Goal: Task Accomplishment & Management: Use online tool/utility

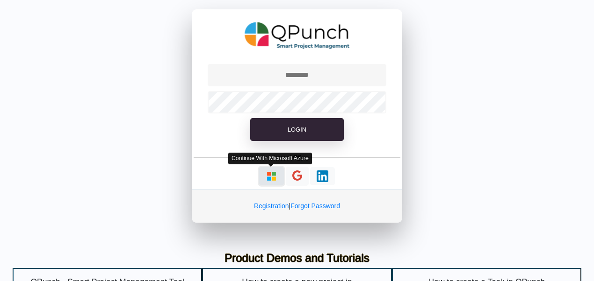
click at [275, 181] on img "button" at bounding box center [271, 177] width 12 height 12
type input "**********"
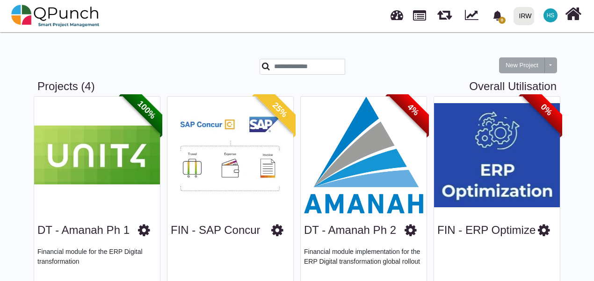
click at [372, 107] on img at bounding box center [364, 155] width 126 height 117
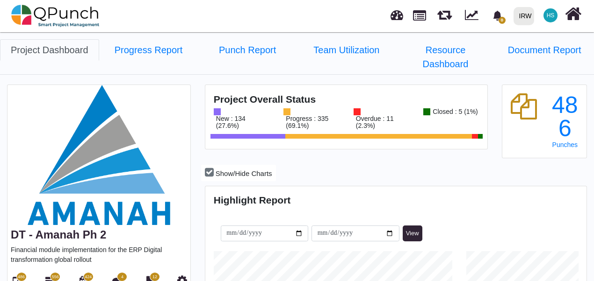
scroll to position [119, 126]
click at [83, 276] on icon at bounding box center [84, 281] width 10 height 11
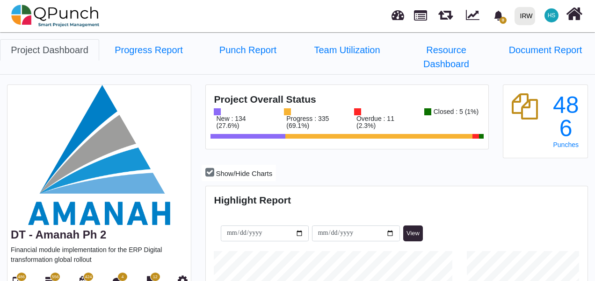
select select "****"
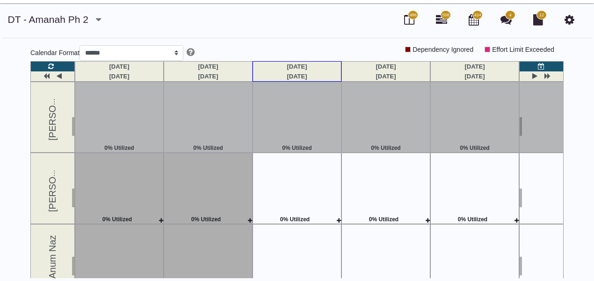
scroll to position [30, 0]
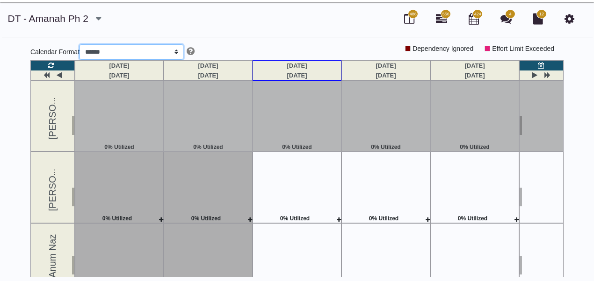
click at [152, 54] on select "***** ****** *******" at bounding box center [131, 52] width 104 height 16
click at [139, 29] on div "DT - Amanah Ph 2 DT - Amanah Ph 1 DT - Amanah Ph 2 FIN - ERP Optimize FIN - SAP…" at bounding box center [296, 21] width 591 height 19
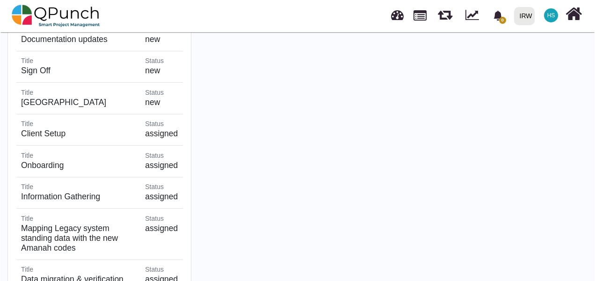
scroll to position [1196, 0]
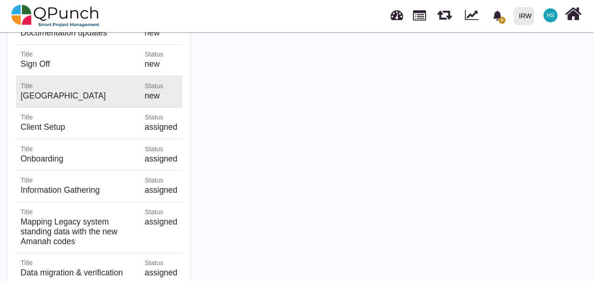
click at [149, 82] on span "Status" at bounding box center [153, 85] width 19 height 7
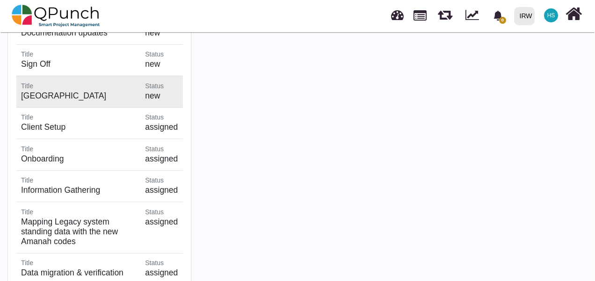
scroll to position [165, 380]
click at [32, 91] on h5 "[GEOGRAPHIC_DATA]" at bounding box center [78, 96] width 115 height 10
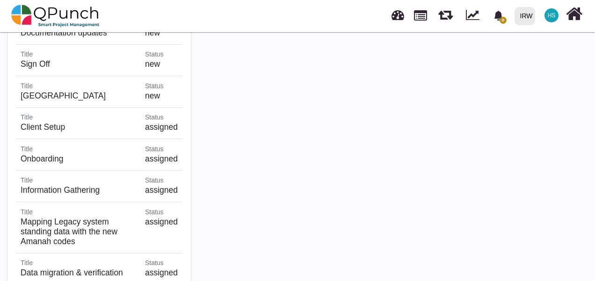
click at [44, 15] on img at bounding box center [55, 16] width 88 height 28
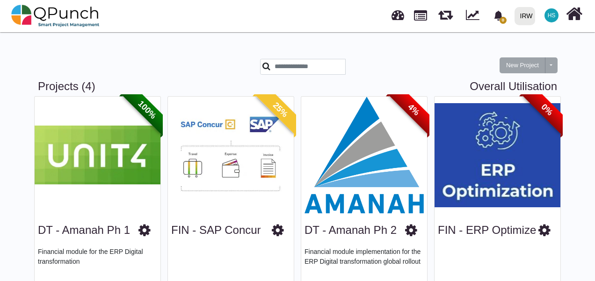
drag, startPoint x: 594, startPoint y: 48, endPoint x: 390, endPoint y: 57, distance: 204.0
click at [390, 57] on div "New Project Toggle dropdown New Project Wiz" at bounding box center [297, 59] width 533 height 41
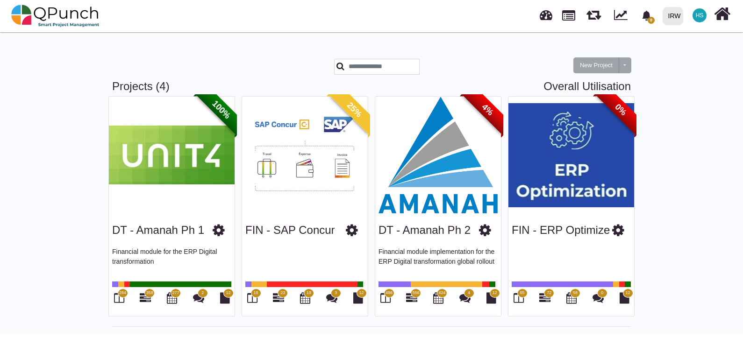
drag, startPoint x: 486, startPoint y: 1, endPoint x: 456, endPoint y: 47, distance: 54.8
click at [456, 47] on div "New Project Toggle dropdown New Project Wiz" at bounding box center [371, 59] width 533 height 41
click at [414, 281] on span "556" at bounding box center [416, 293] width 7 height 7
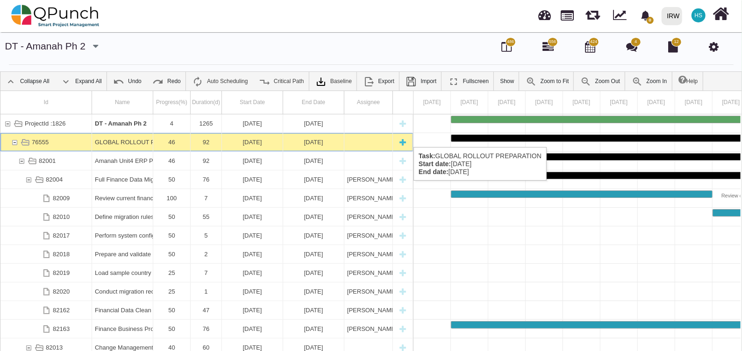
click at [11, 138] on div "76555" at bounding box center [14, 142] width 8 height 18
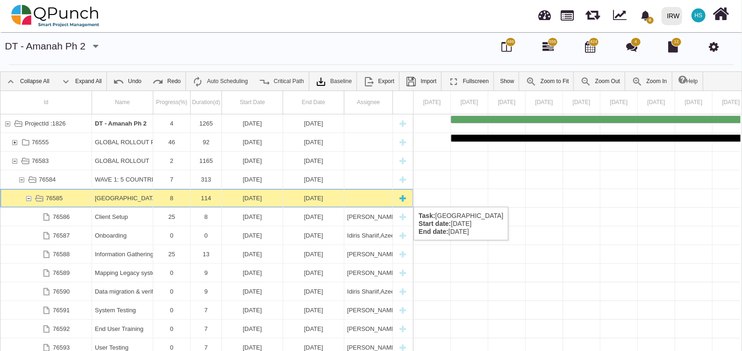
click at [28, 198] on div "76585" at bounding box center [28, 198] width 8 height 18
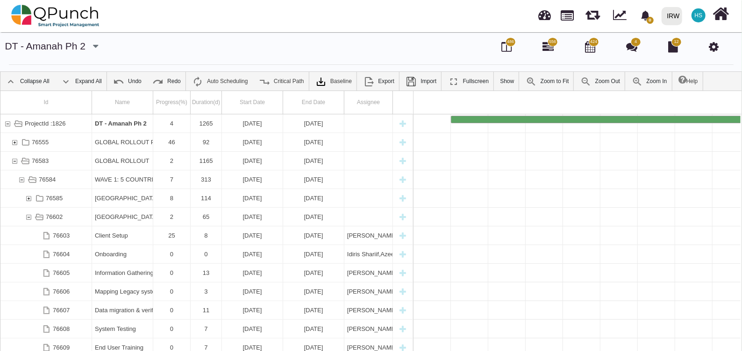
scroll to position [0, 3729]
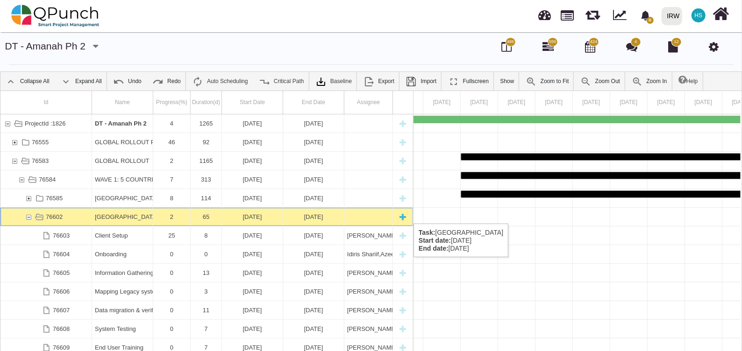
click at [28, 215] on div "76602" at bounding box center [28, 217] width 8 height 18
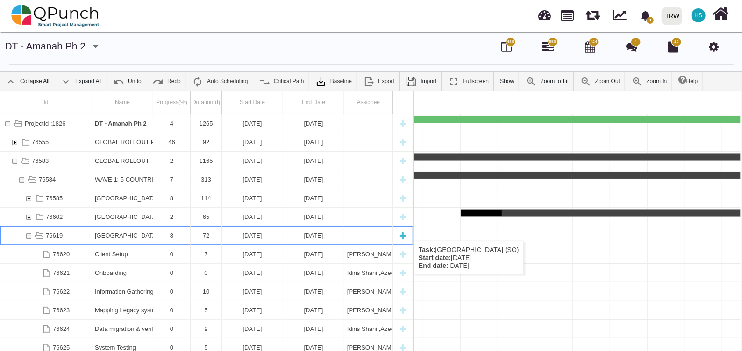
click at [28, 232] on div "76619" at bounding box center [28, 236] width 8 height 18
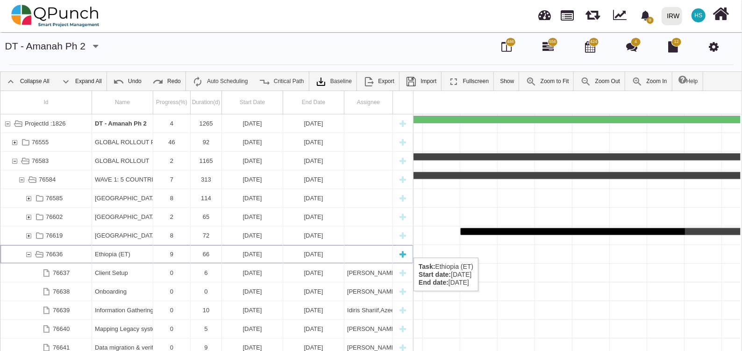
click at [29, 249] on div "76636" at bounding box center [28, 254] width 8 height 18
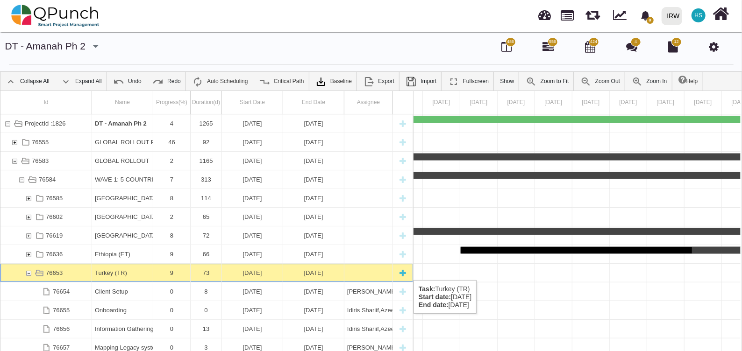
click at [28, 271] on div "76653" at bounding box center [28, 273] width 8 height 18
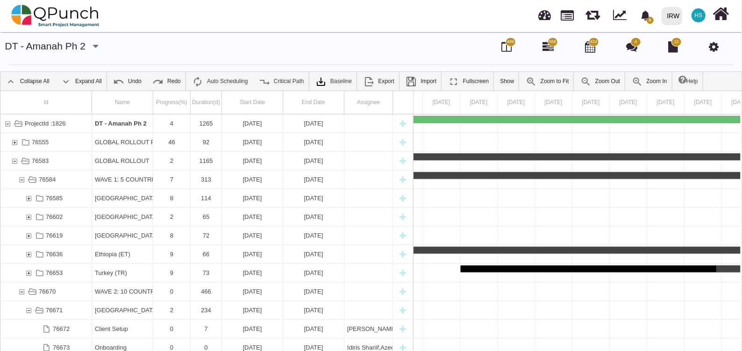
drag, startPoint x: 446, startPoint y: 212, endPoint x: 519, endPoint y: 199, distance: 74.0
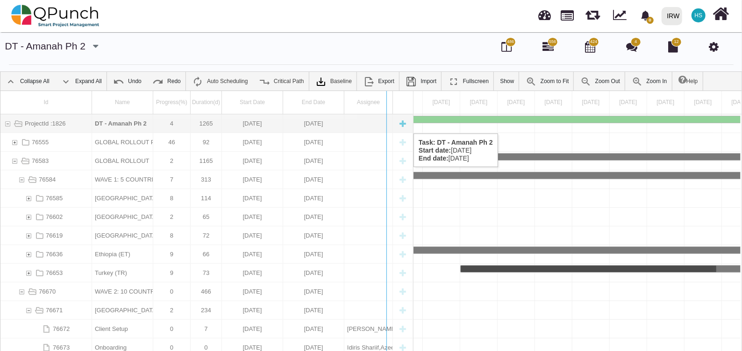
drag, startPoint x: 412, startPoint y: 128, endPoint x: 385, endPoint y: 124, distance: 27.3
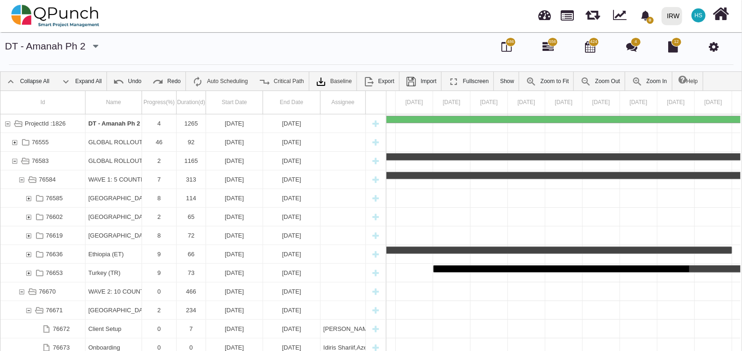
drag, startPoint x: 535, startPoint y: 103, endPoint x: 560, endPoint y: 99, distance: 25.5
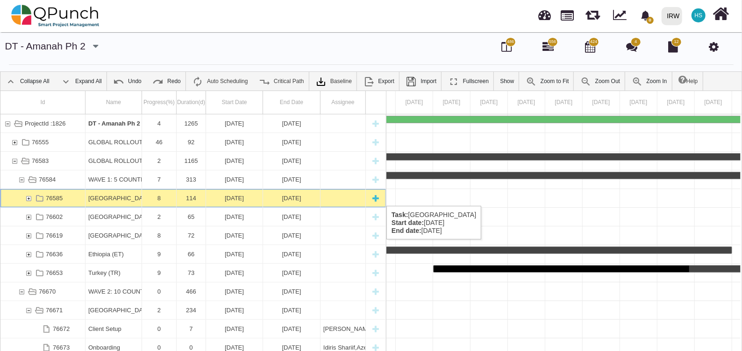
click at [29, 197] on div "76585" at bounding box center [28, 198] width 8 height 18
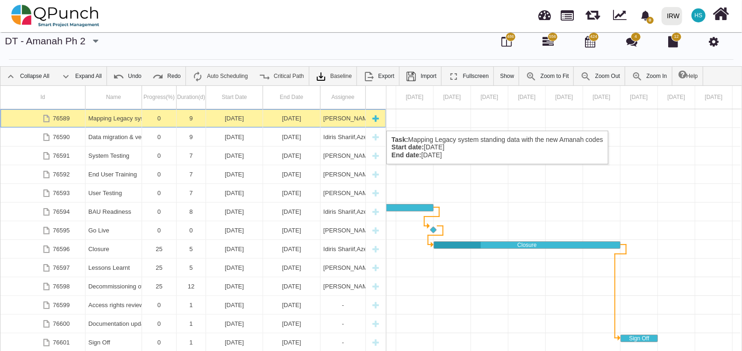
scroll to position [0, 4964]
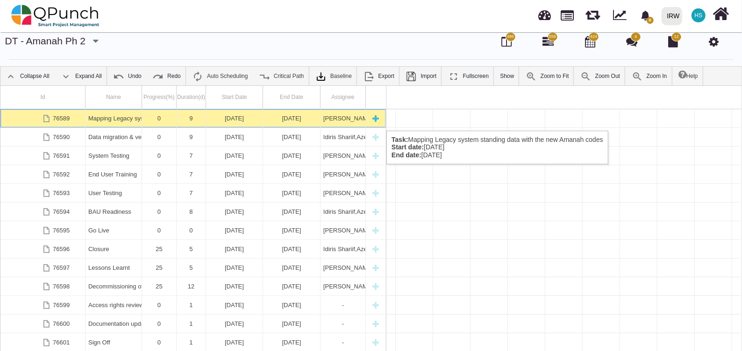
click at [21, 121] on div "76589" at bounding box center [20, 118] width 7 height 18
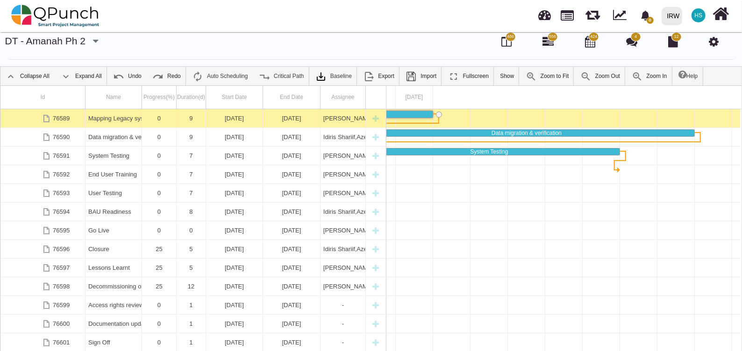
scroll to position [0, 0]
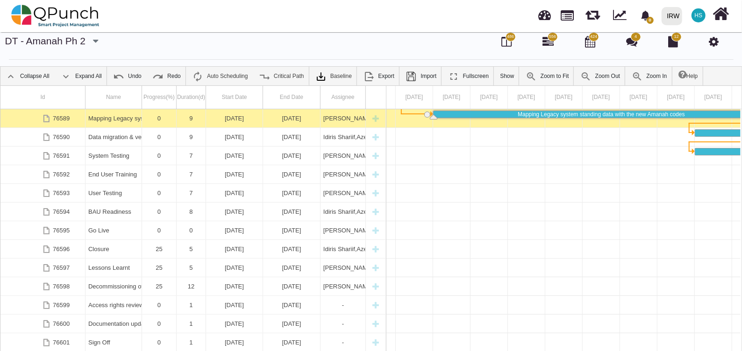
click at [21, 121] on div "76589" at bounding box center [20, 118] width 7 height 18
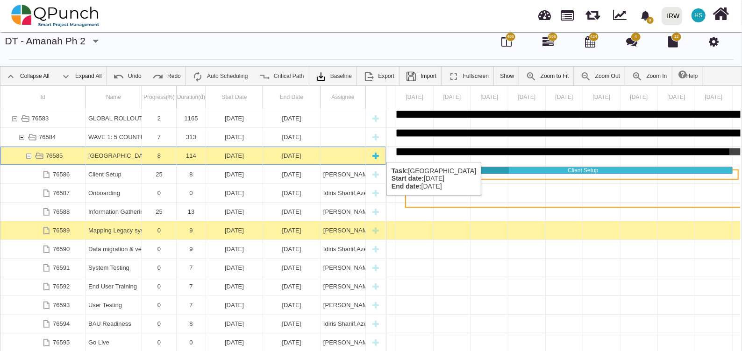
click at [26, 156] on div "76585" at bounding box center [28, 156] width 8 height 18
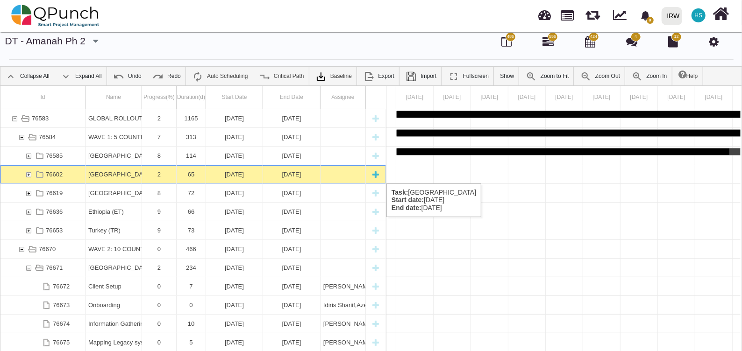
click at [28, 174] on div "76602" at bounding box center [28, 174] width 8 height 18
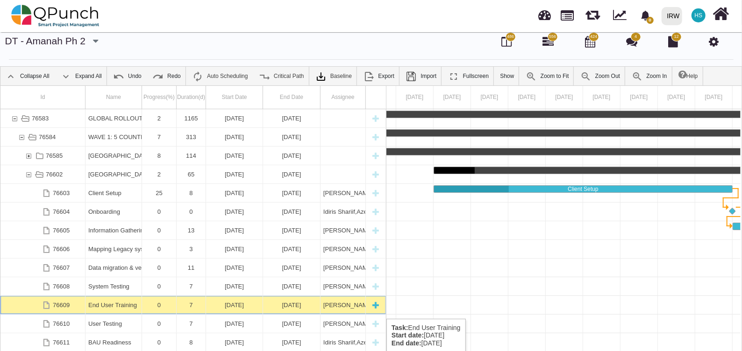
click at [111, 309] on div "End User Training" at bounding box center [113, 305] width 50 height 18
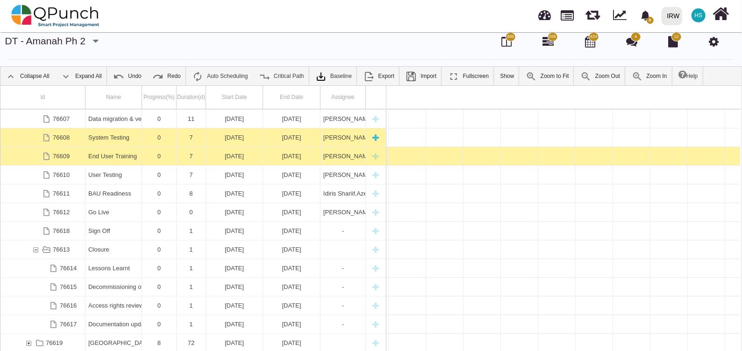
scroll to position [75, 0]
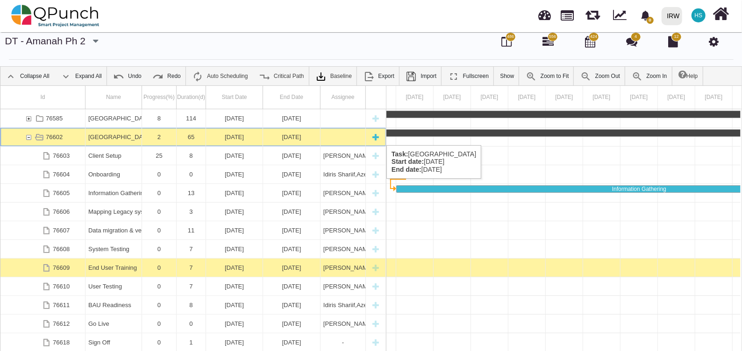
click at [26, 136] on div "76602" at bounding box center [28, 137] width 8 height 18
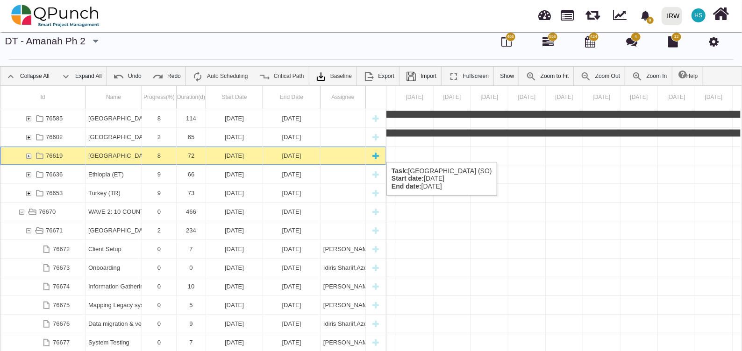
scroll to position [0, 8366]
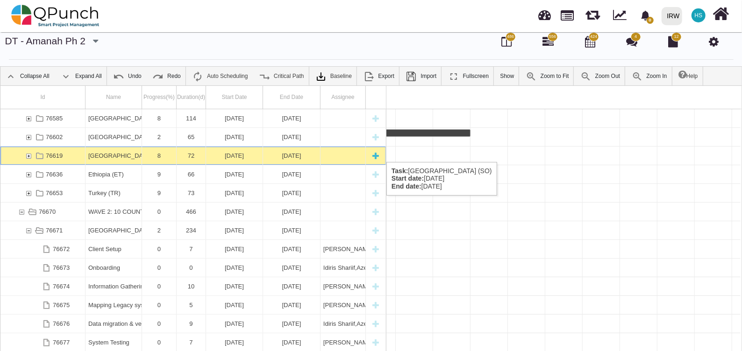
click at [29, 152] on div "76619" at bounding box center [28, 156] width 8 height 18
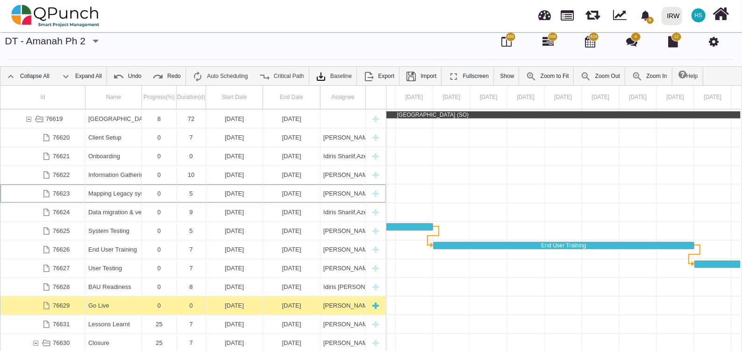
scroll to position [0, 9189]
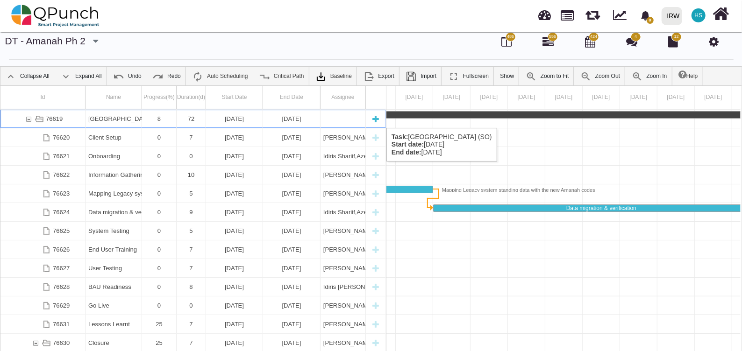
click at [31, 118] on div "76619" at bounding box center [28, 119] width 8 height 18
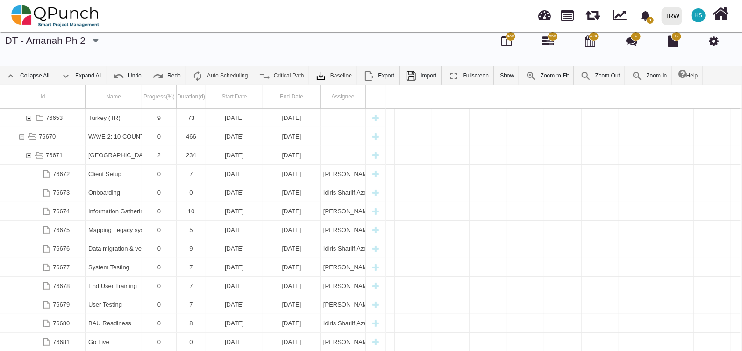
scroll to position [37, 0]
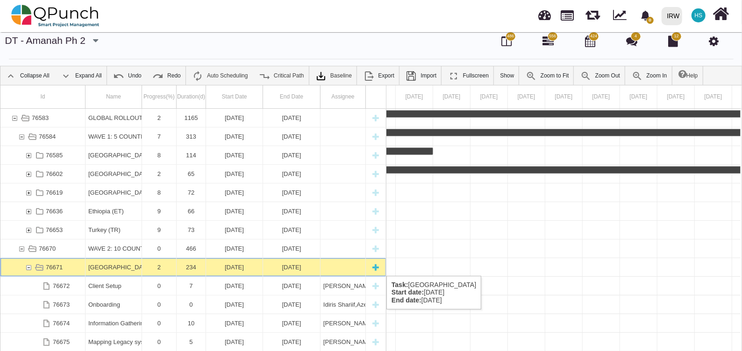
click at [30, 266] on div "76671" at bounding box center [28, 267] width 8 height 18
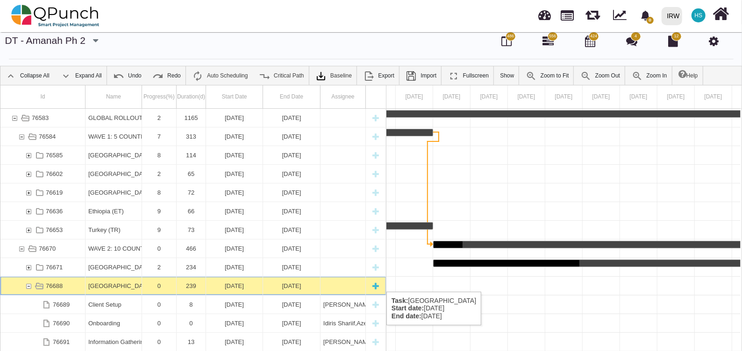
click at [30, 282] on div "76688" at bounding box center [28, 286] width 8 height 18
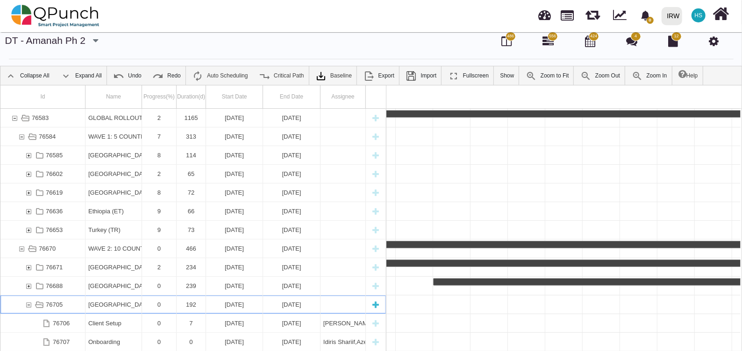
click at [30, 304] on div "76705" at bounding box center [28, 305] width 8 height 18
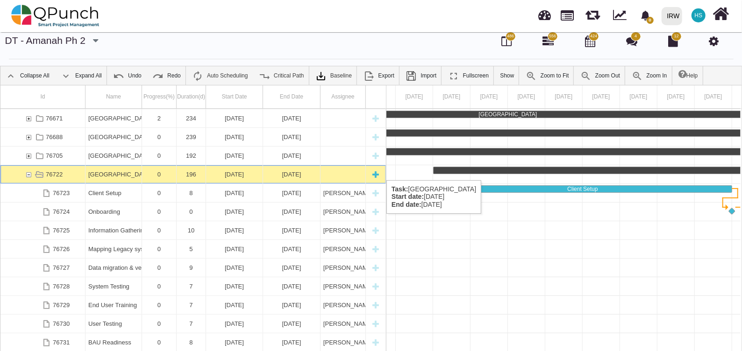
click at [29, 171] on div "76722" at bounding box center [28, 174] width 8 height 18
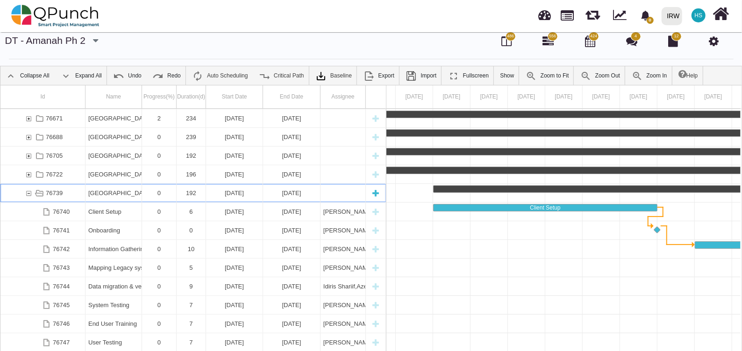
click at [28, 188] on div "76739" at bounding box center [28, 193] width 8 height 18
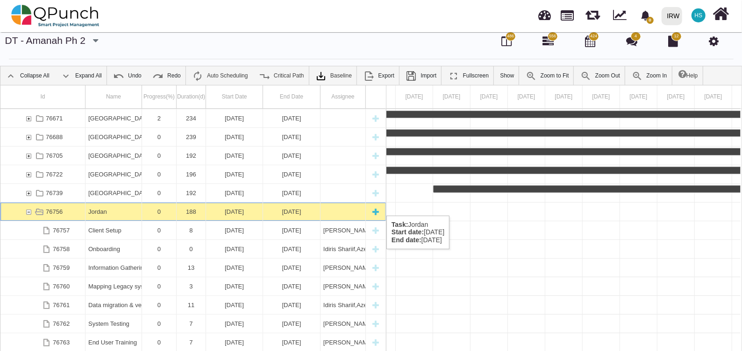
click at [28, 207] on div "76756" at bounding box center [28, 212] width 8 height 18
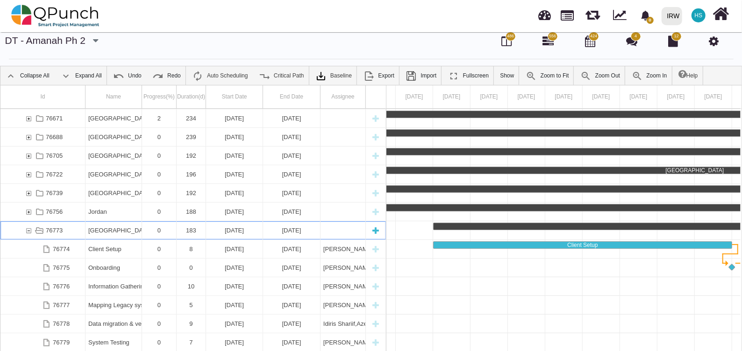
click at [30, 228] on div "76773" at bounding box center [28, 231] width 8 height 18
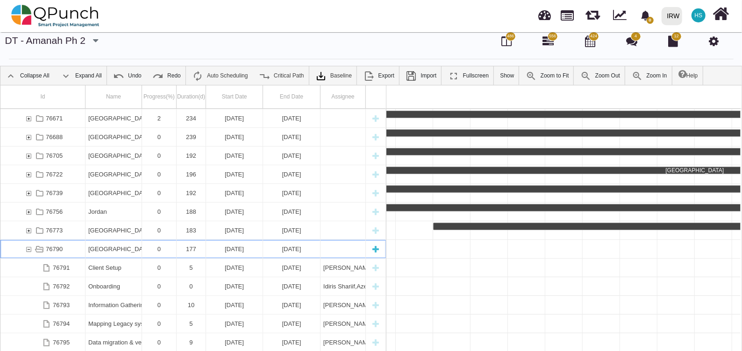
click at [29, 246] on div "76790" at bounding box center [28, 249] width 8 height 18
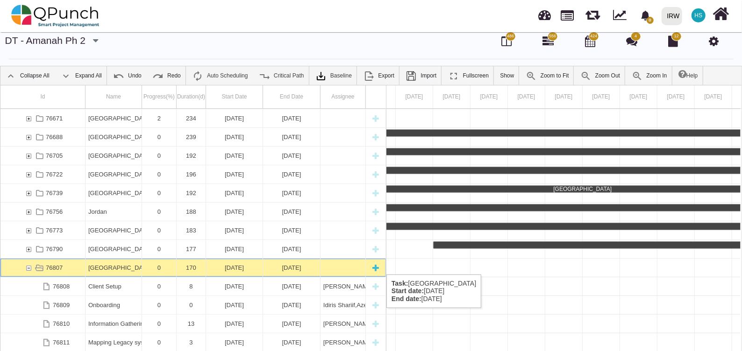
click at [30, 265] on div "76807" at bounding box center [28, 268] width 8 height 18
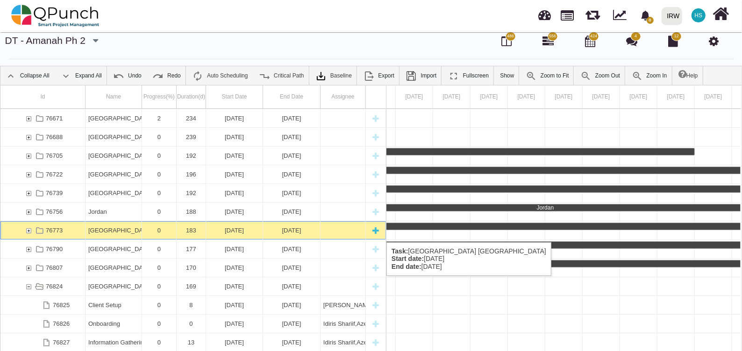
click at [29, 233] on div "76773" at bounding box center [28, 231] width 8 height 18
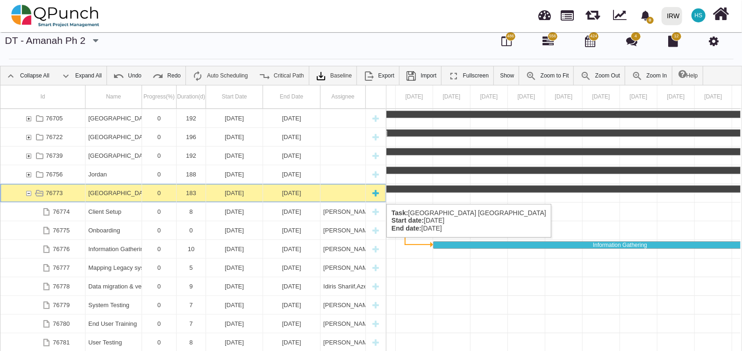
click at [33, 194] on div "76773" at bounding box center [39, 193] width 13 height 18
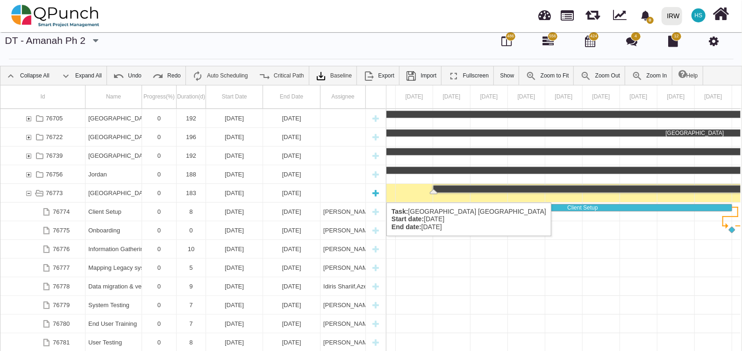
click at [29, 193] on div "76773" at bounding box center [28, 193] width 8 height 18
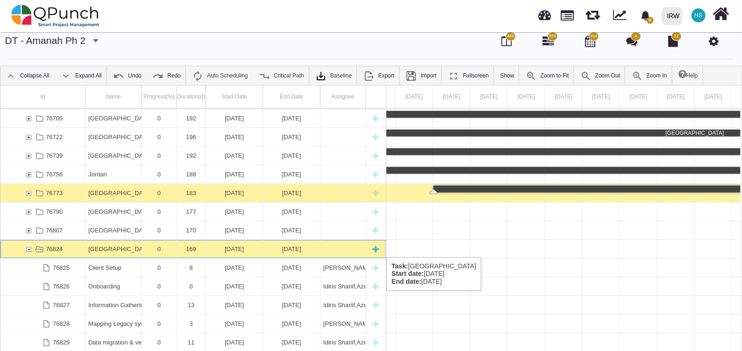
click at [28, 248] on div "76824" at bounding box center [28, 249] width 8 height 18
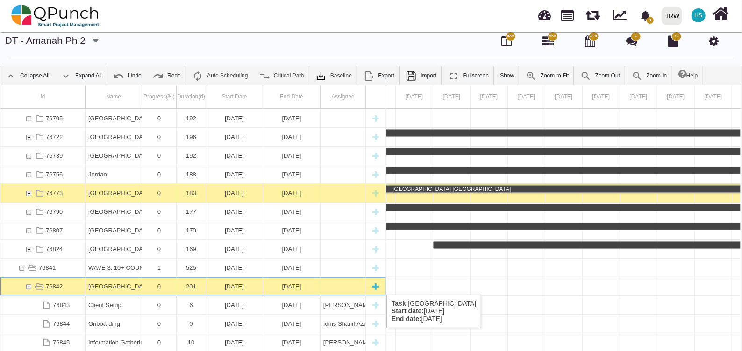
click at [30, 285] on div "76842" at bounding box center [28, 287] width 8 height 18
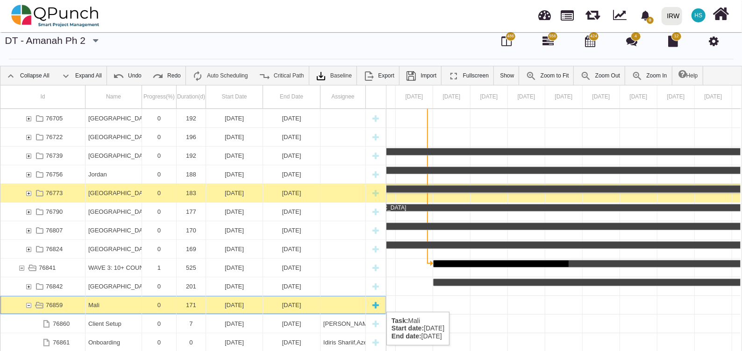
click at [30, 302] on div "76859" at bounding box center [28, 305] width 8 height 18
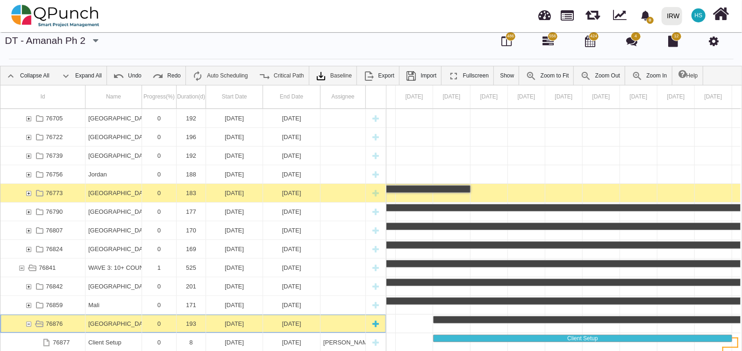
click at [28, 322] on div "76876" at bounding box center [28, 324] width 8 height 18
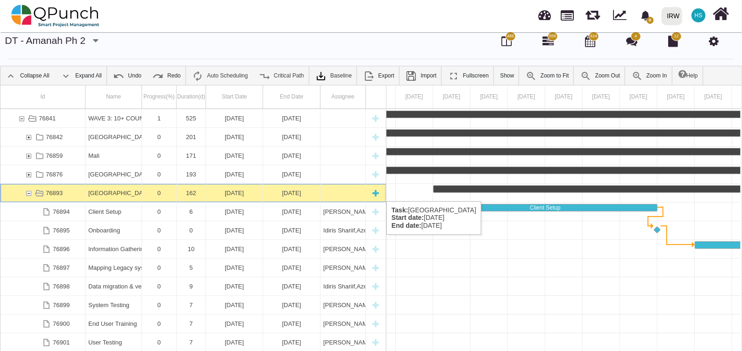
click at [30, 192] on div "76893" at bounding box center [28, 193] width 8 height 18
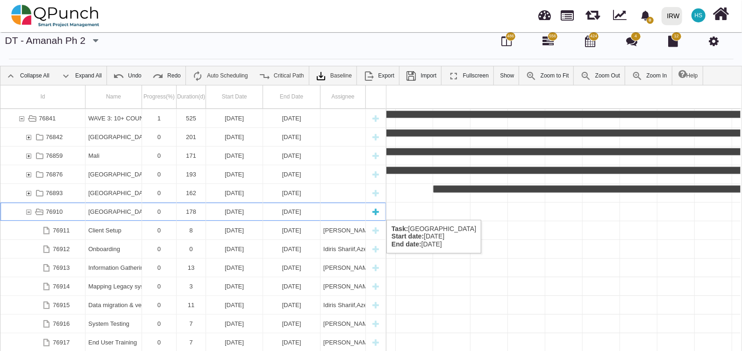
click at [28, 210] on div "76910" at bounding box center [28, 212] width 8 height 18
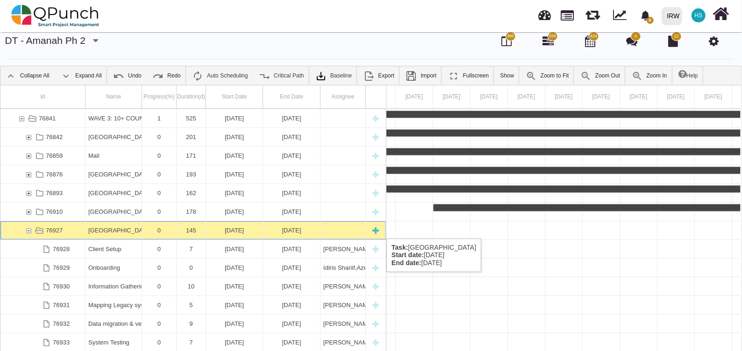
click at [26, 229] on div "76927" at bounding box center [28, 231] width 8 height 18
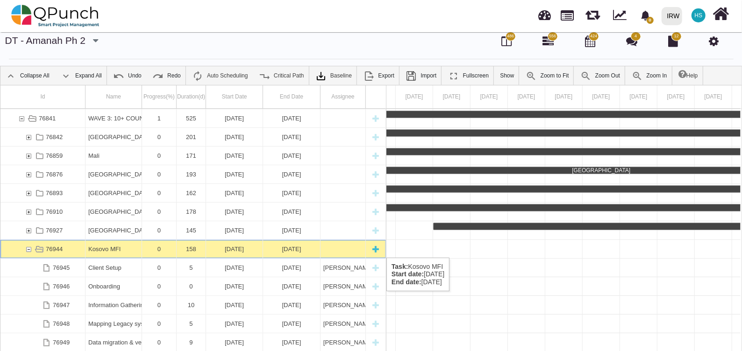
click at [28, 248] on div "76944" at bounding box center [28, 249] width 8 height 18
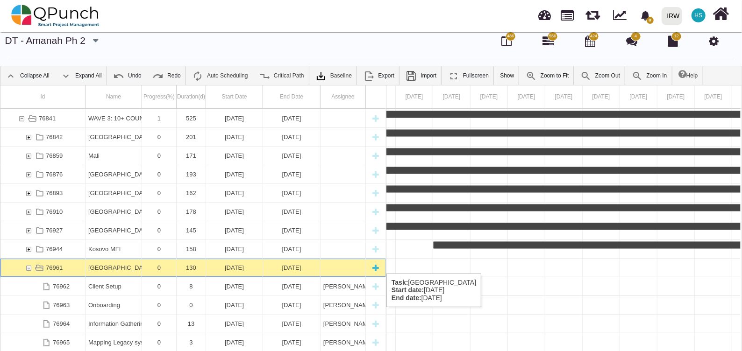
click at [26, 264] on div "76961" at bounding box center [28, 268] width 8 height 18
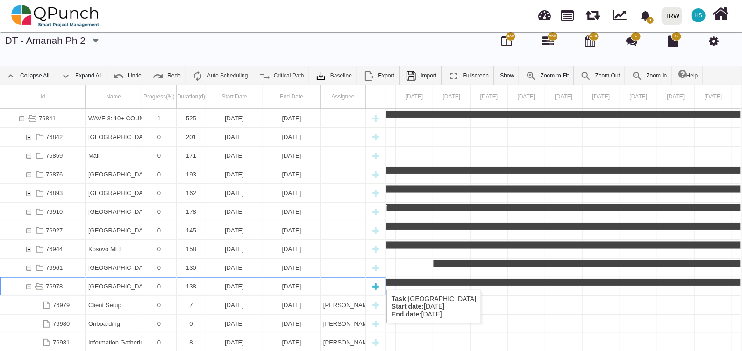
click at [26, 280] on div "76978" at bounding box center [28, 287] width 8 height 18
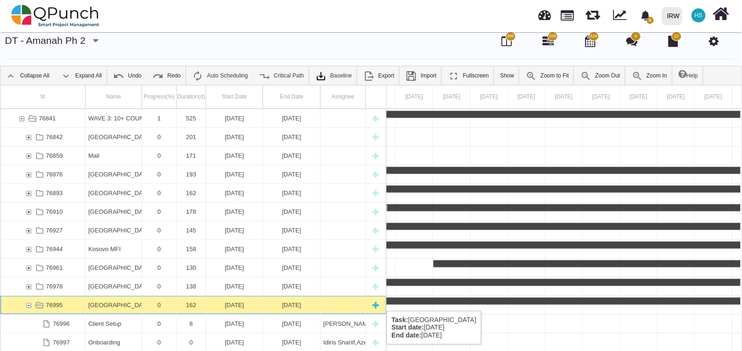
click at [27, 301] on div "76995" at bounding box center [28, 305] width 8 height 18
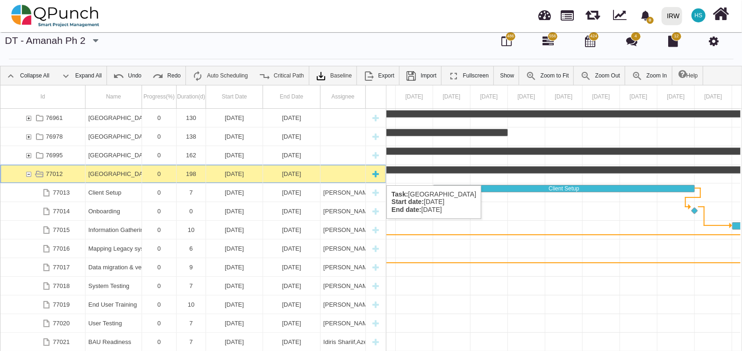
click at [25, 176] on div "77012" at bounding box center [28, 174] width 8 height 18
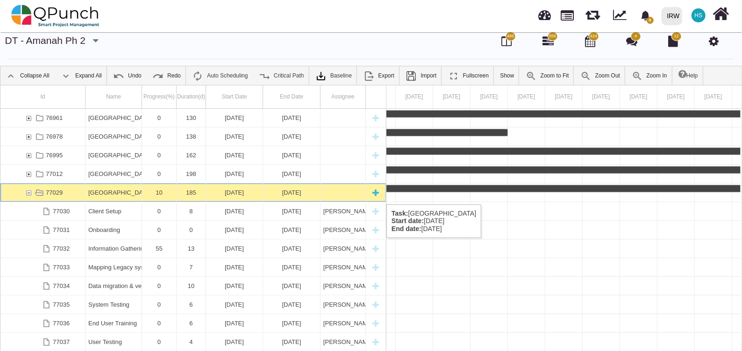
click at [27, 195] on div "77029" at bounding box center [28, 193] width 8 height 18
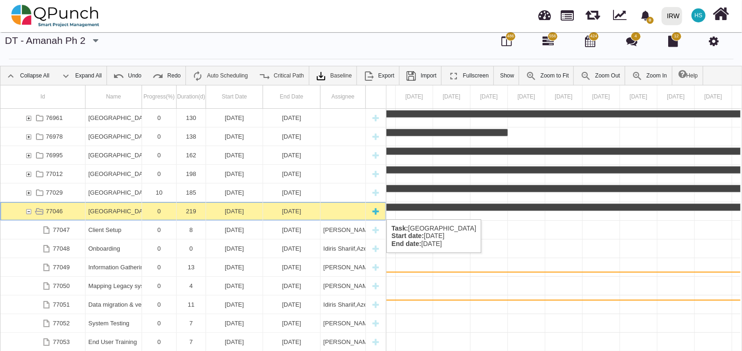
click at [28, 210] on div "77046" at bounding box center [28, 211] width 8 height 18
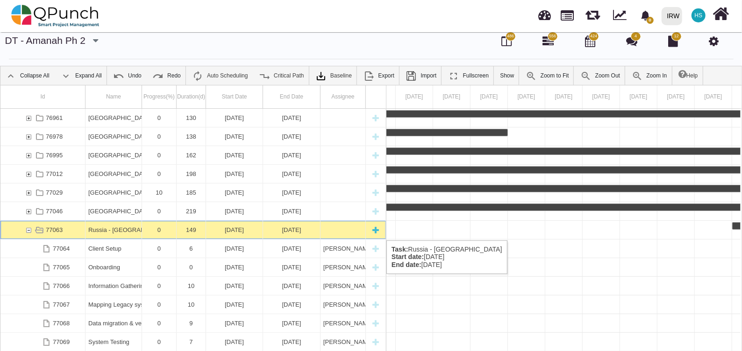
click at [28, 231] on div "77063" at bounding box center [28, 230] width 8 height 18
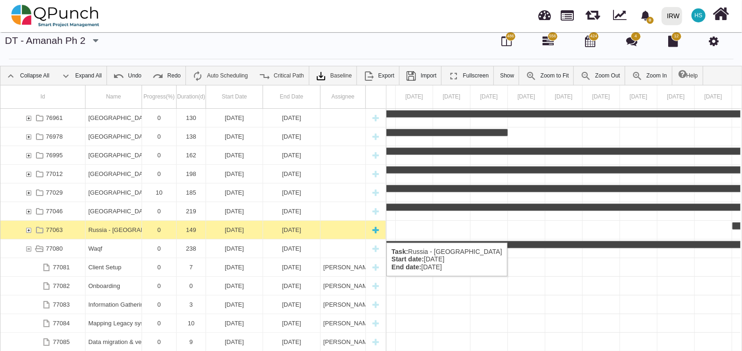
click at [29, 233] on div "77063" at bounding box center [28, 230] width 8 height 18
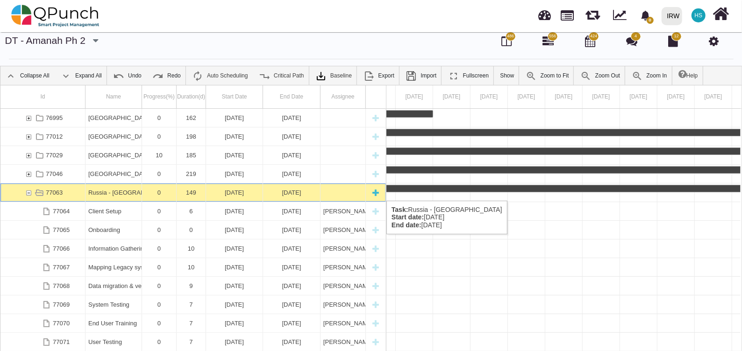
click at [33, 191] on div "77063" at bounding box center [39, 193] width 13 height 18
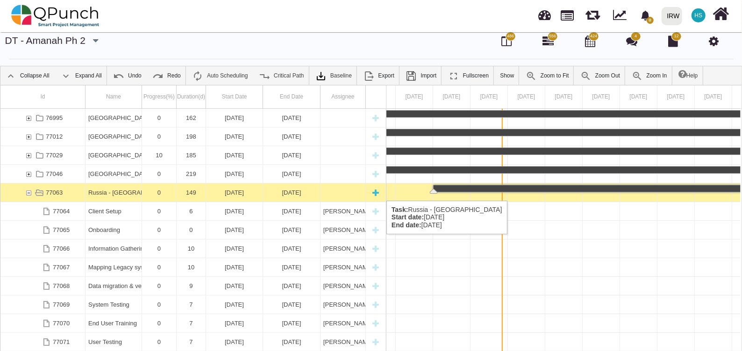
click at [28, 191] on div "77063" at bounding box center [28, 193] width 8 height 18
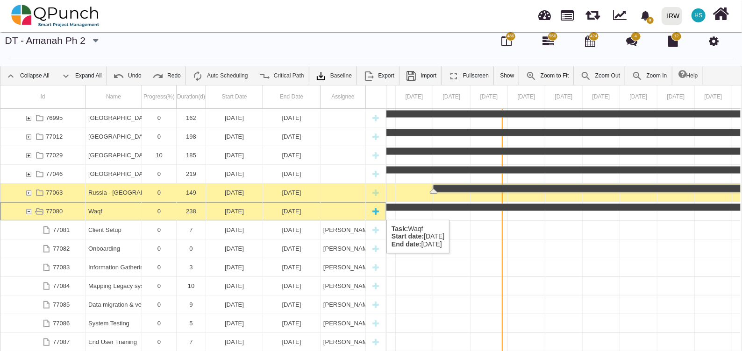
click at [27, 210] on div "77080" at bounding box center [28, 211] width 8 height 18
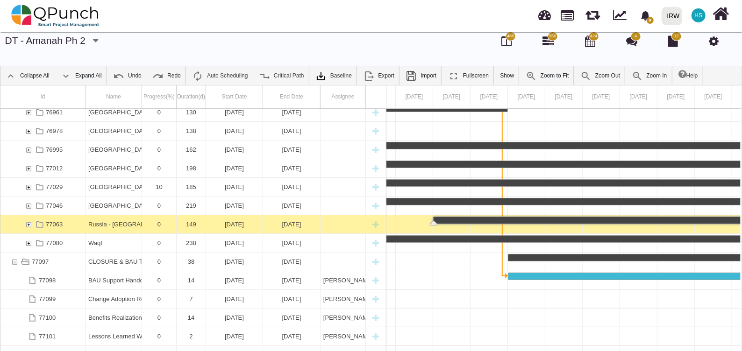
click at [358, 26] on div "0 Notification Clear IRW IRW 0 Test HS Subscription Settings Dynamic Report Lea…" at bounding box center [526, 15] width 410 height 31
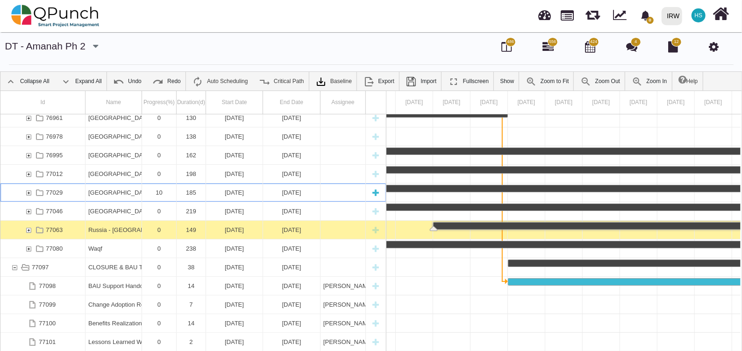
click at [110, 191] on div "[GEOGRAPHIC_DATA]" at bounding box center [113, 193] width 50 height 18
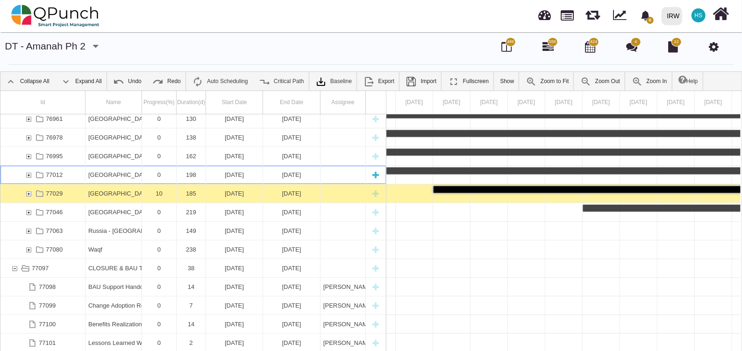
scroll to position [528, 0]
click at [108, 170] on div "[GEOGRAPHIC_DATA]" at bounding box center [113, 175] width 50 height 18
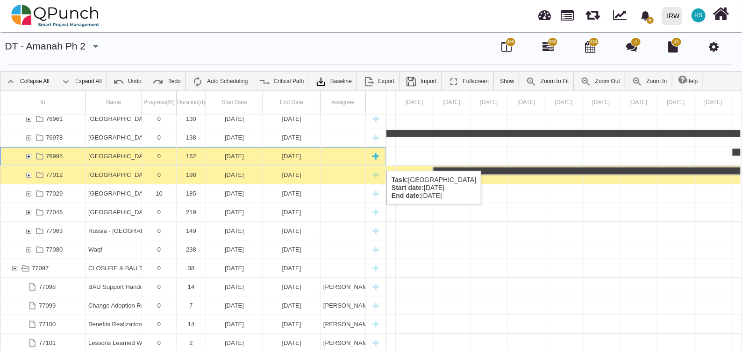
click at [115, 160] on div "[GEOGRAPHIC_DATA]" at bounding box center [113, 156] width 50 height 18
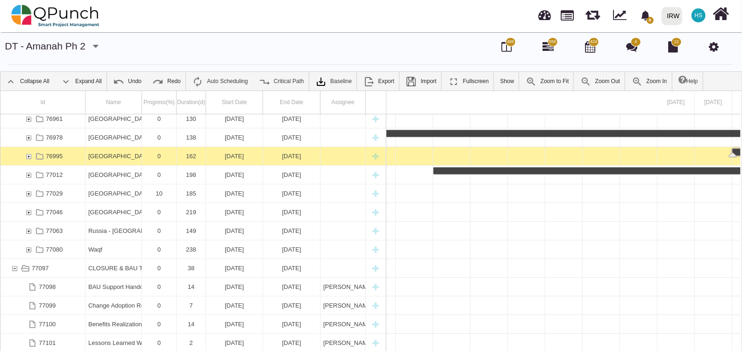
scroll to position [0, 35548]
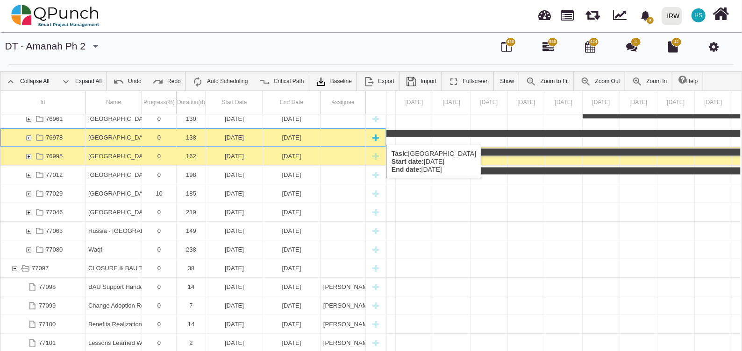
click at [129, 136] on div "[GEOGRAPHIC_DATA]" at bounding box center [113, 138] width 50 height 18
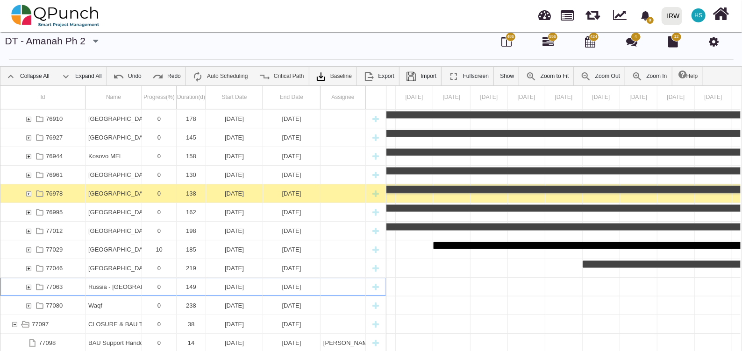
scroll to position [0, 40484]
